Goal: Information Seeking & Learning: Learn about a topic

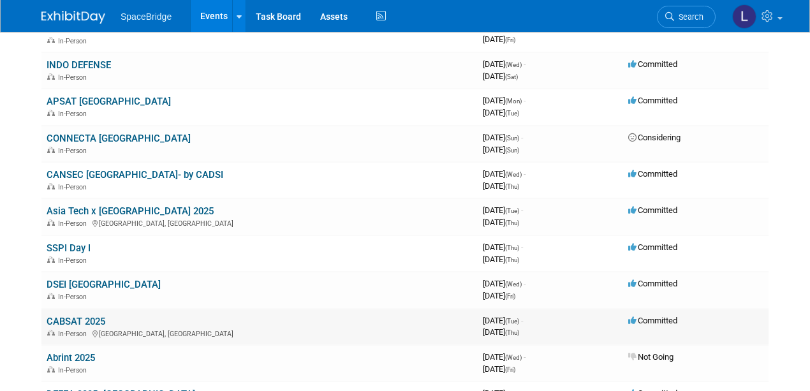
click at [81, 316] on link "CABSAT 2025" at bounding box center [76, 321] width 59 height 11
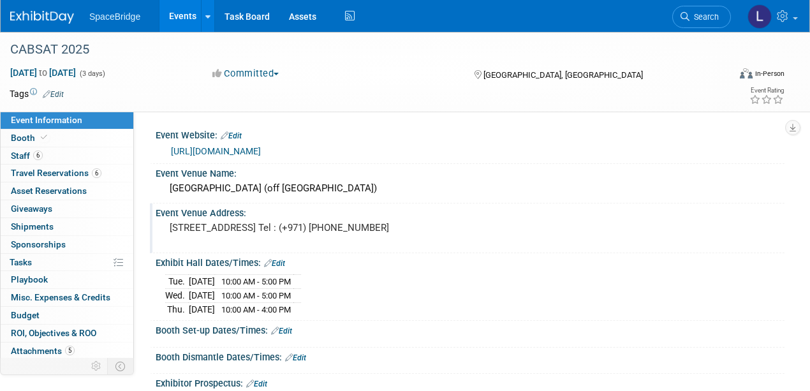
click at [583, 212] on div "Event Venue Address:" at bounding box center [470, 211] width 629 height 16
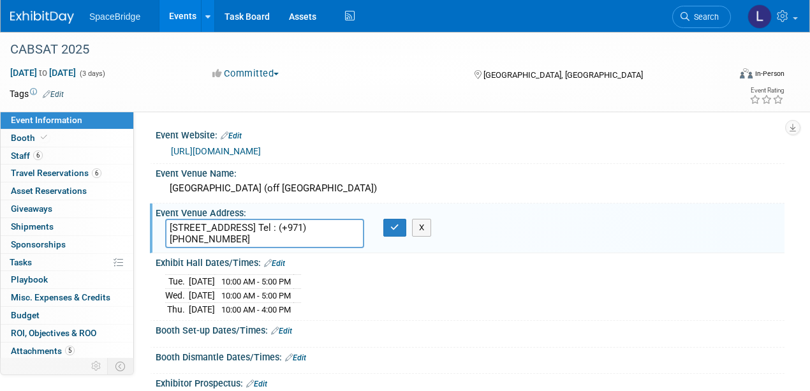
click at [530, 151] on div "https://cabsat.com/" at bounding box center [473, 151] width 604 height 15
click at [665, 145] on div "https://cabsat.com/" at bounding box center [473, 151] width 604 height 15
click at [216, 151] on link "https://cabsat.com/" at bounding box center [216, 151] width 90 height 10
drag, startPoint x: 90, startPoint y: 49, endPoint x: 11, endPoint y: 47, distance: 79.1
click at [11, 47] on div "CABSAT 2025" at bounding box center [362, 49] width 713 height 23
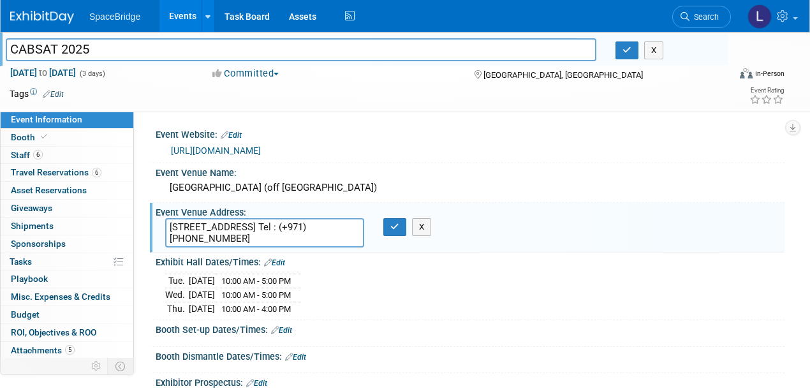
drag, startPoint x: 30, startPoint y: 54, endPoint x: 93, endPoint y: 49, distance: 63.3
click at [93, 49] on input "CABSAT 2025" at bounding box center [301, 49] width 591 height 22
drag, startPoint x: 137, startPoint y: 70, endPoint x: 10, endPoint y: 64, distance: 126.4
click at [10, 64] on div "CABSAT 2025 CABSAT 2025 X May 13, 2025 to May 15, 2025 (3 days) May 13, 2025 to…" at bounding box center [405, 72] width 810 height 80
copy span "May 13, 2025 to May 15, 2025"
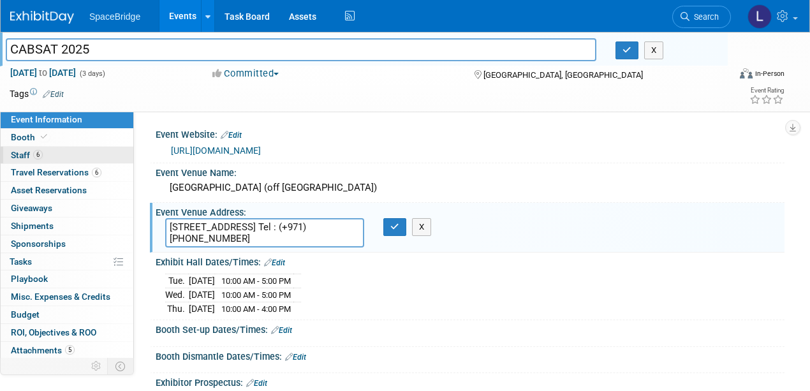
click at [23, 155] on span "Staff 6" at bounding box center [27, 155] width 32 height 10
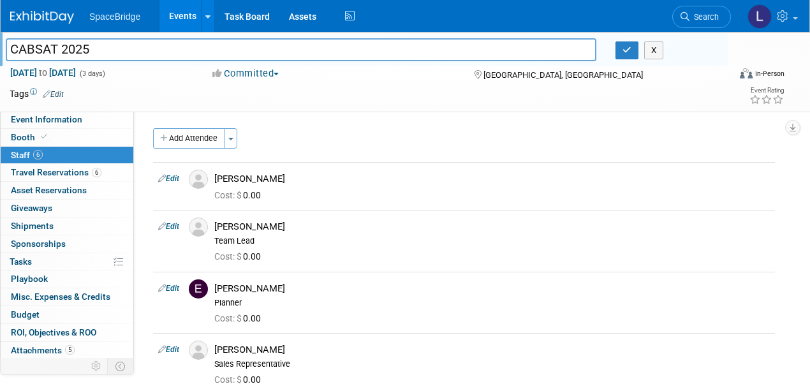
click at [23, 153] on span "Staff 6" at bounding box center [27, 155] width 32 height 10
drag, startPoint x: 272, startPoint y: 179, endPoint x: 216, endPoint y: 177, distance: 56.8
click at [216, 177] on div "Amir Kashani" at bounding box center [492, 179] width 556 height 12
copy div "Amir Kashani"
drag, startPoint x: 285, startPoint y: 228, endPoint x: 210, endPoint y: 227, distance: 74.6
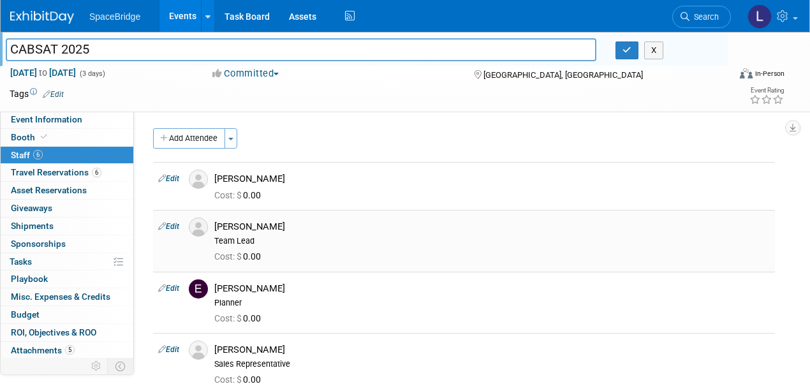
click at [210, 227] on div "David Gelerman Team Lead" at bounding box center [492, 232] width 575 height 29
copy div "David Gelerman"
drag, startPoint x: 297, startPoint y: 290, endPoint x: 212, endPoint y: 286, distance: 85.5
click at [212, 286] on div "Elizabeth Gelerman Planner" at bounding box center [492, 293] width 575 height 29
copy div "Elizabeth Gelerman"
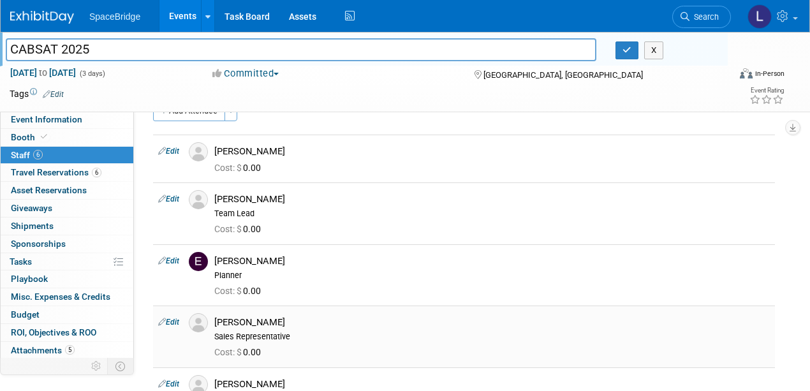
scroll to position [42, 0]
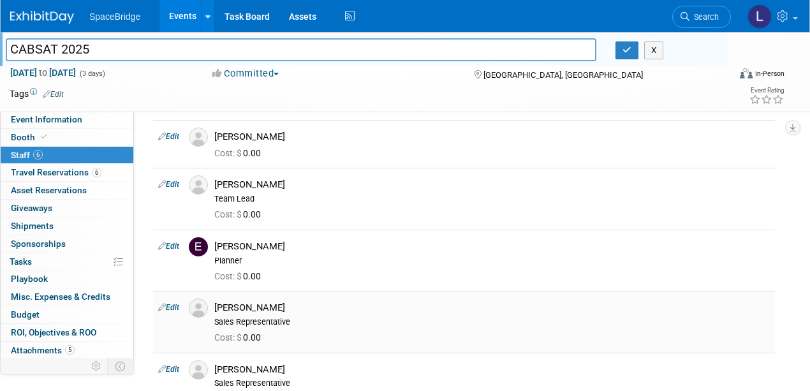
drag, startPoint x: 273, startPoint y: 306, endPoint x: 214, endPoint y: 304, distance: 58.7
click at [214, 304] on div "Jamil Joseph Sales Representative" at bounding box center [492, 313] width 575 height 29
copy div "Jamil Joseph"
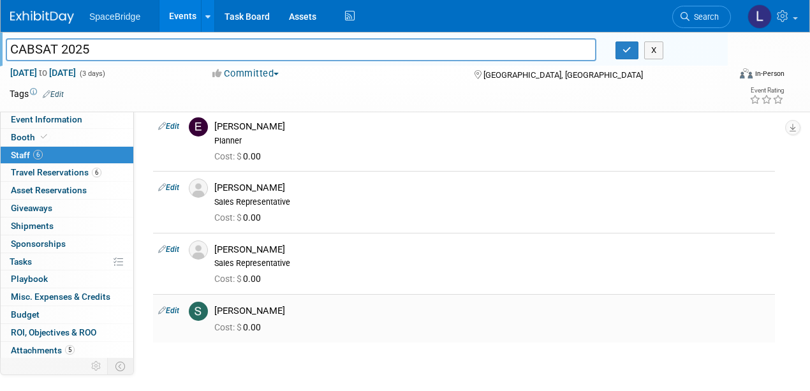
scroll to position [170, 0]
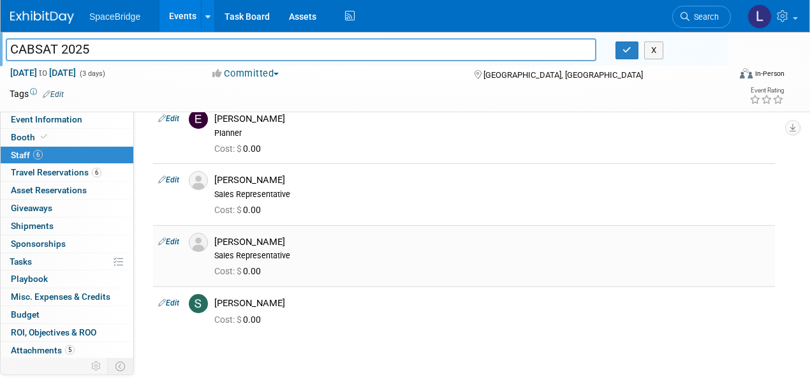
drag, startPoint x: 270, startPoint y: 244, endPoint x: 211, endPoint y: 241, distance: 60.0
click at [211, 241] on div "Nick Muttai Sales Representative" at bounding box center [492, 247] width 575 height 29
copy div "Nick Muttai"
drag, startPoint x: 280, startPoint y: 301, endPoint x: 208, endPoint y: 297, distance: 72.2
click at [208, 297] on div "Stella Gelerman" at bounding box center [492, 301] width 575 height 15
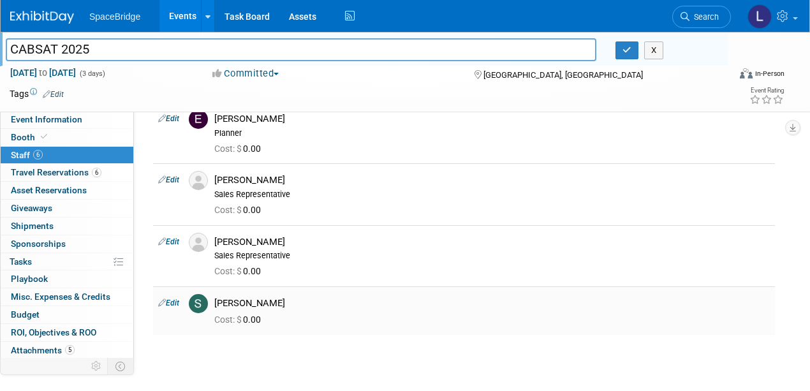
copy div "Stella Gelerman"
click at [43, 348] on span "Attachments 5" at bounding box center [43, 350] width 64 height 10
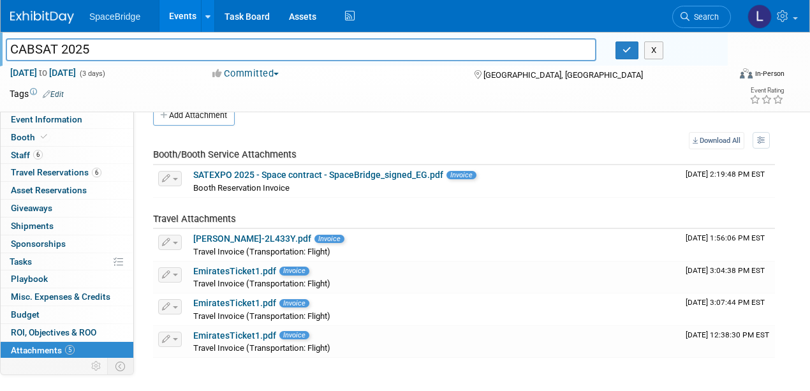
scroll to position [11, 0]
